Goal: Information Seeking & Learning: Learn about a topic

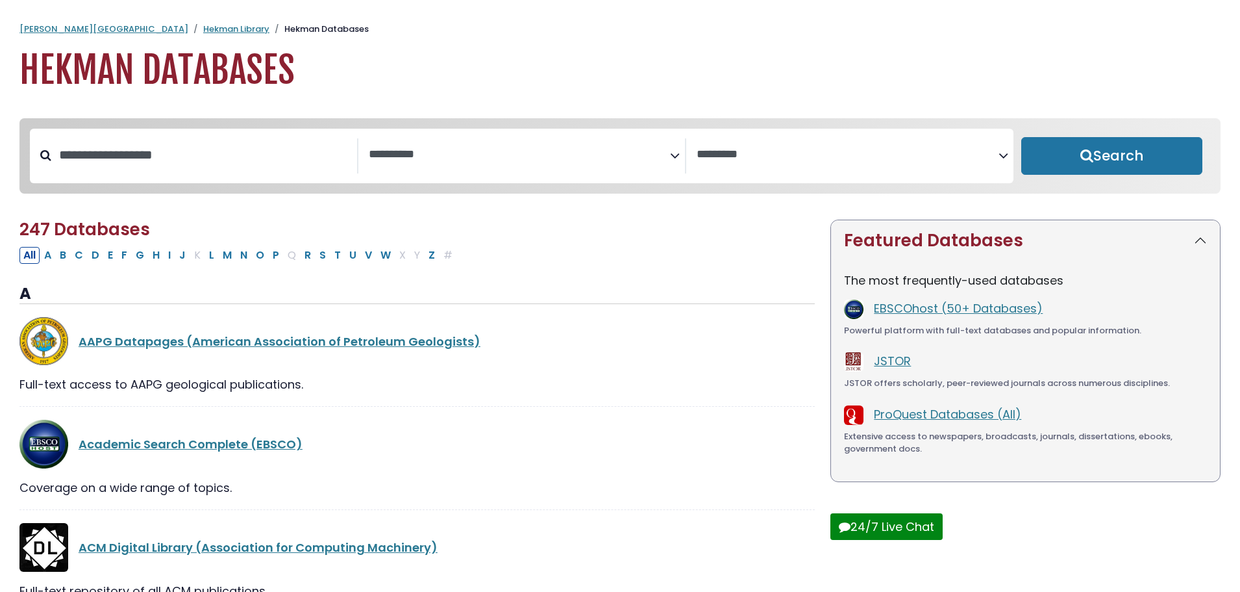
select select "Database Subject Filter"
select select "Database Vendors Filter"
click at [106, 155] on input "Search database by title or keyword" at bounding box center [204, 154] width 306 height 21
type input "*******"
click at [1021, 137] on button "Search" at bounding box center [1111, 156] width 181 height 38
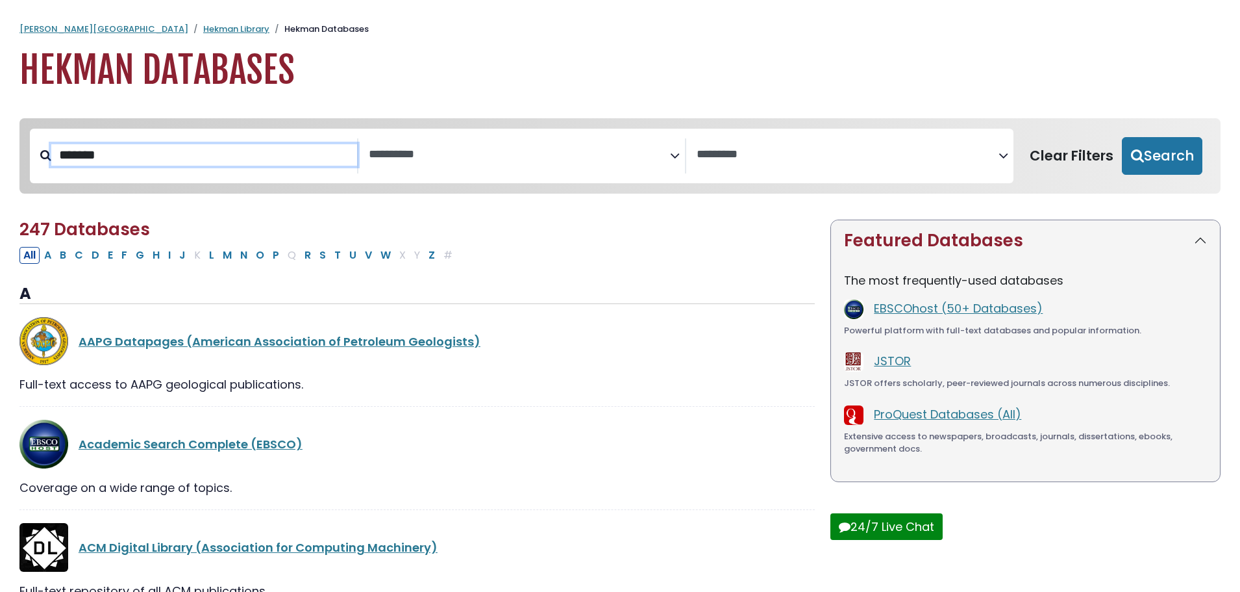
select select "Database Subject Filter"
select select "Database Vendors Filter"
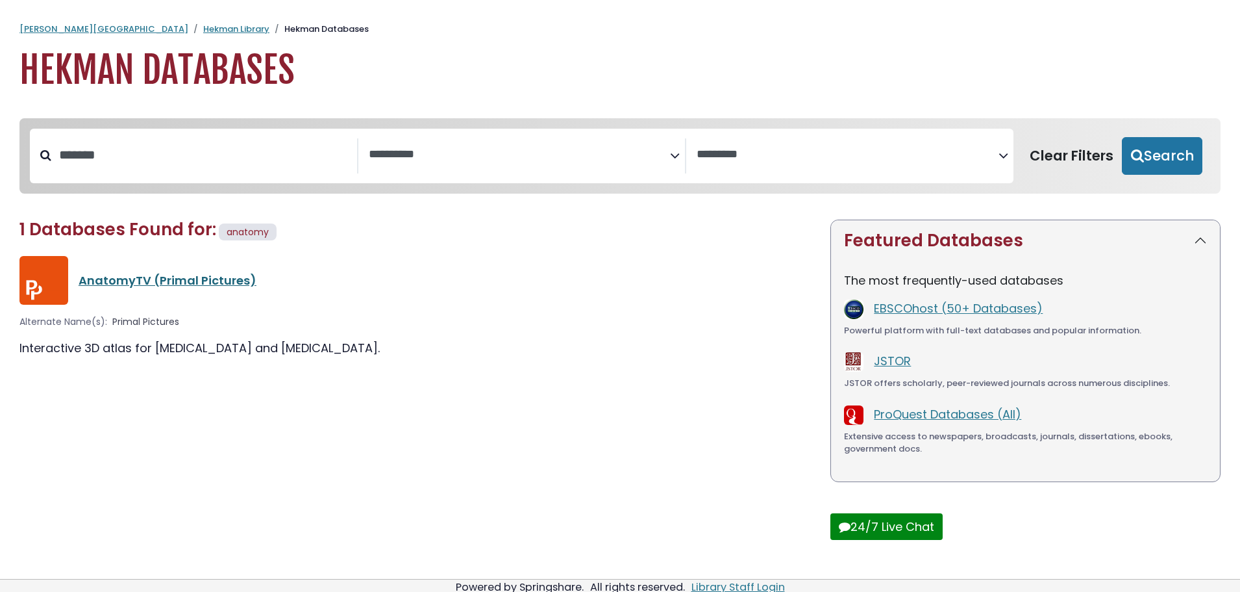
click at [115, 284] on link "AnatomyTV (Primal Pictures)" at bounding box center [168, 280] width 178 height 16
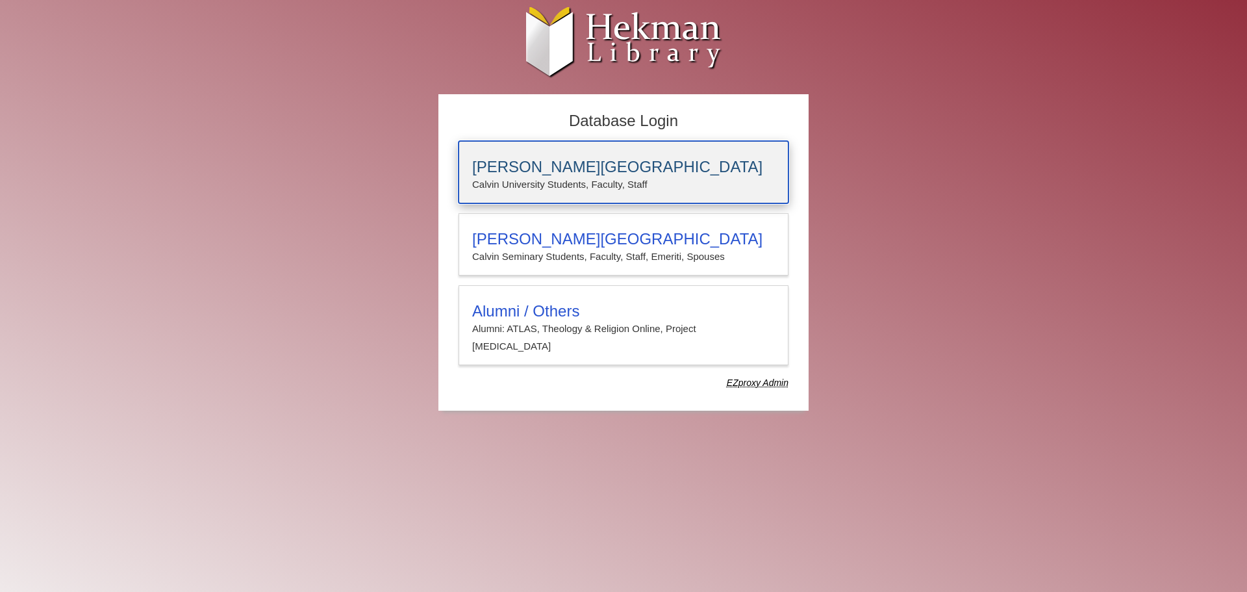
click at [597, 183] on p "Calvin University Students, Faculty, Staff" at bounding box center [623, 184] width 303 height 17
